Goal: Navigation & Orientation: Find specific page/section

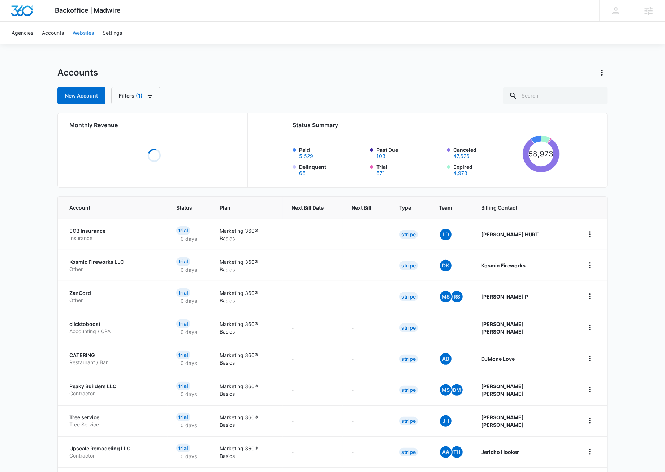
click at [77, 29] on link "Websites" at bounding box center [83, 33] width 30 height 22
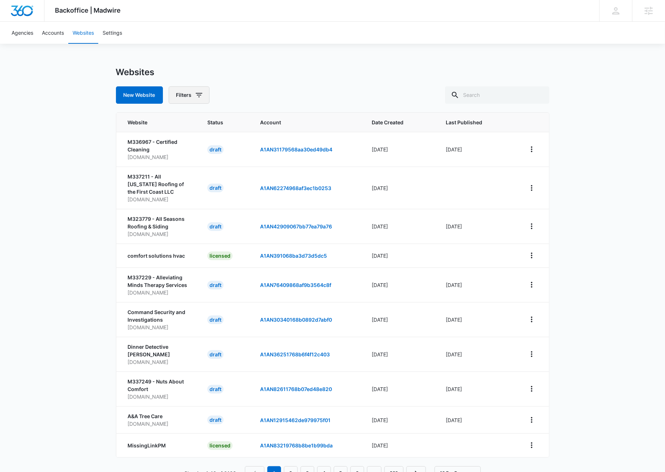
click at [198, 99] on icon "button" at bounding box center [199, 95] width 9 height 9
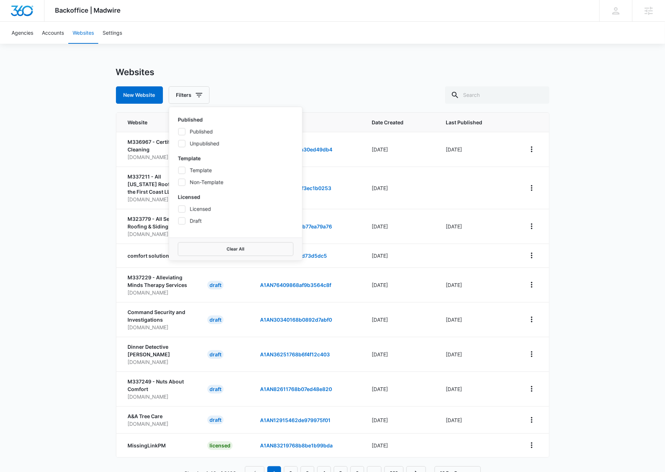
click at [179, 132] on icon at bounding box center [181, 131] width 6 height 6
click at [178, 131] on input "Published" at bounding box center [178, 131] width 0 height 0
checkbox input "true"
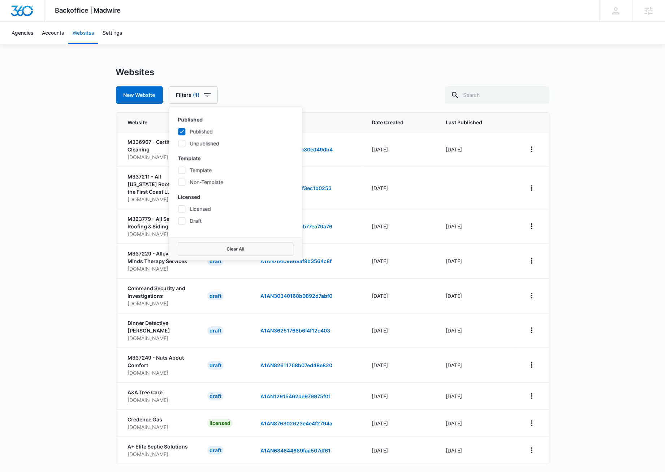
click at [179, 208] on icon at bounding box center [181, 208] width 6 height 6
click at [178, 208] on input "Licensed" at bounding box center [178, 208] width 0 height 0
checkbox input "true"
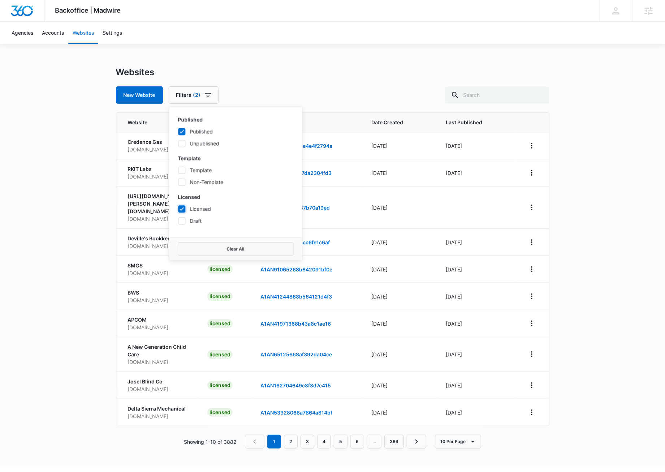
click at [293, 49] on div "Backoffice | Madwire Apps Settings [PERSON_NAME] [PERSON_NAME] [PERSON_NAME][EM…" at bounding box center [332, 232] width 665 height 465
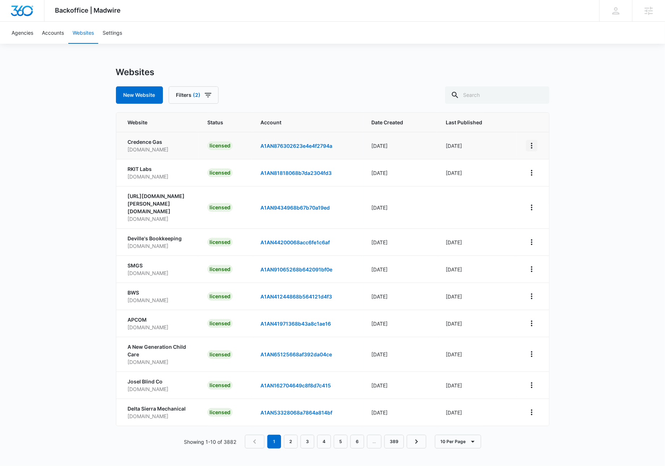
click at [529, 144] on icon "View More" at bounding box center [531, 145] width 9 height 9
click at [545, 186] on link "Visit Website" at bounding box center [550, 187] width 30 height 6
click at [532, 381] on icon "View More" at bounding box center [531, 385] width 9 height 9
click at [552, 421] on link "Visit Website" at bounding box center [550, 417] width 30 height 6
click at [535, 171] on icon "View More" at bounding box center [531, 172] width 9 height 9
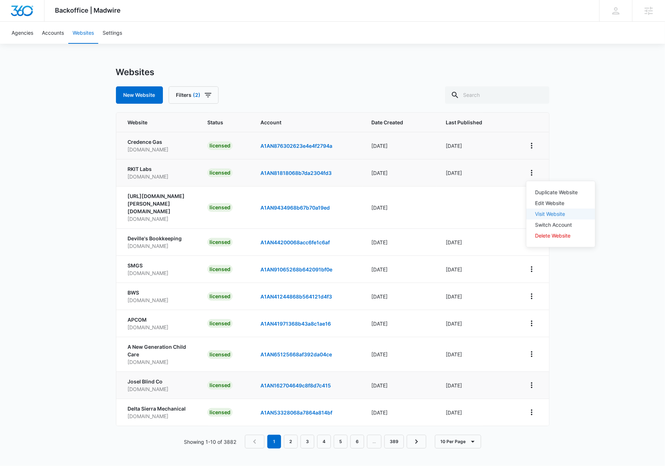
click at [550, 216] on link "Visit Website" at bounding box center [550, 213] width 30 height 6
click at [529, 292] on icon "View More" at bounding box center [531, 296] width 9 height 9
click at [549, 330] on link "Visit Website" at bounding box center [550, 329] width 30 height 6
